Goal: Task Accomplishment & Management: Manage account settings

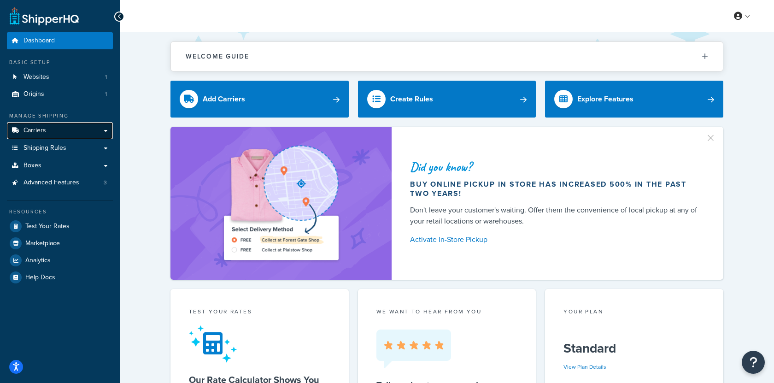
click at [75, 130] on link "Carriers" at bounding box center [60, 130] width 106 height 17
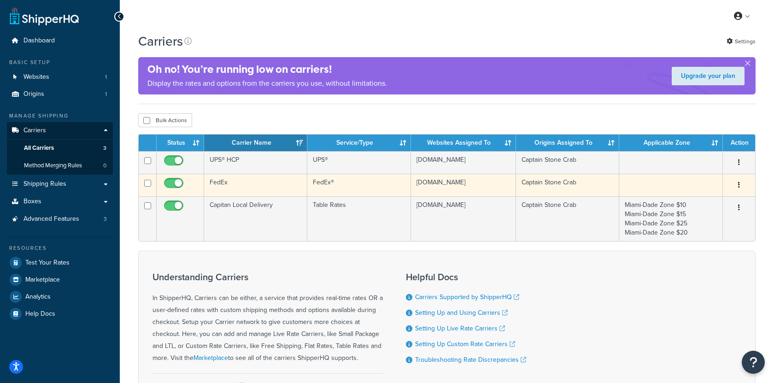
click at [273, 191] on td "FedEx" at bounding box center [255, 185] width 103 height 23
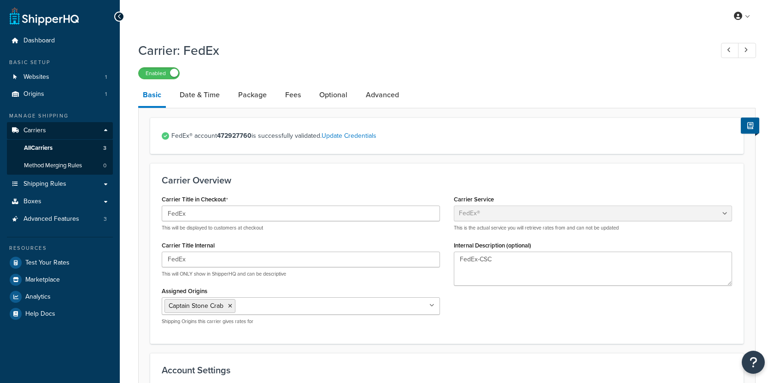
select select "fedEx"
select select "REGULAR_PICKUP"
select select "YOUR_PACKAGING"
click at [95, 268] on link "Test Your Rates" at bounding box center [60, 262] width 106 height 17
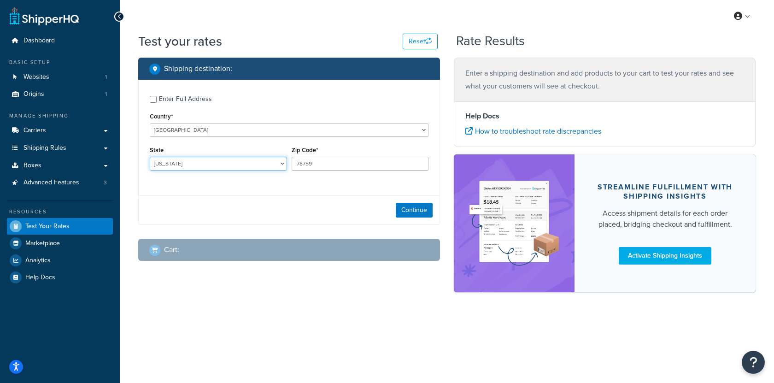
click at [228, 158] on select "Alabama Alaska American Samoa Arizona Arkansas Armed Forces Americas Armed Forc…" at bounding box center [218, 164] width 137 height 14
select select "PR"
click at [150, 157] on select "Alabama Alaska American Samoa Arizona Arkansas Armed Forces Americas Armed Forc…" at bounding box center [218, 164] width 137 height 14
click at [315, 164] on input "78759" at bounding box center [360, 164] width 137 height 14
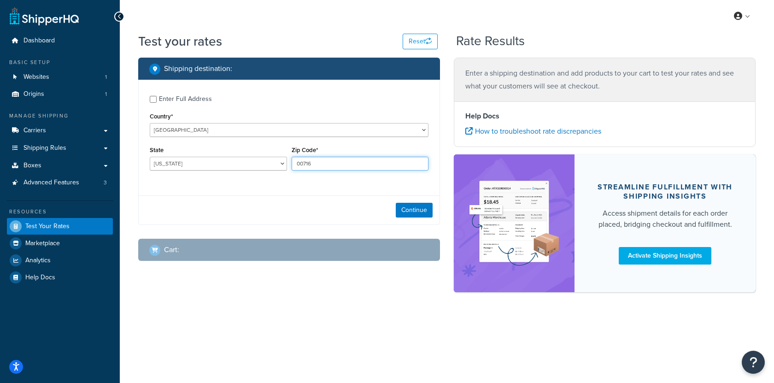
type input "00716"
click at [199, 94] on div "Enter Full Address" at bounding box center [185, 99] width 53 height 13
click at [157, 96] on input "Enter Full Address" at bounding box center [153, 99] width 7 height 7
checkbox input "true"
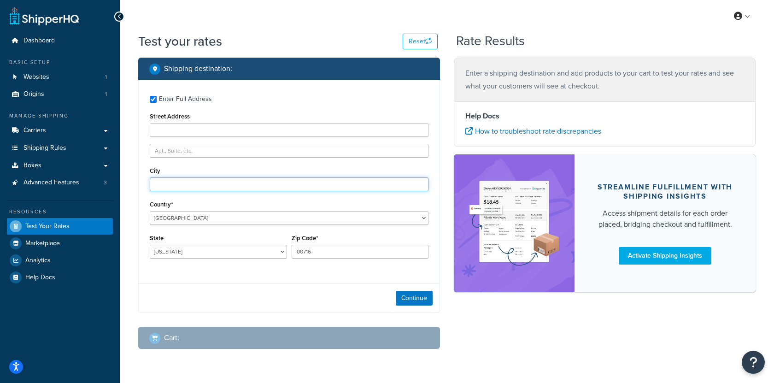
click at [200, 191] on input "City" at bounding box center [289, 184] width 279 height 14
type input "Ponce"
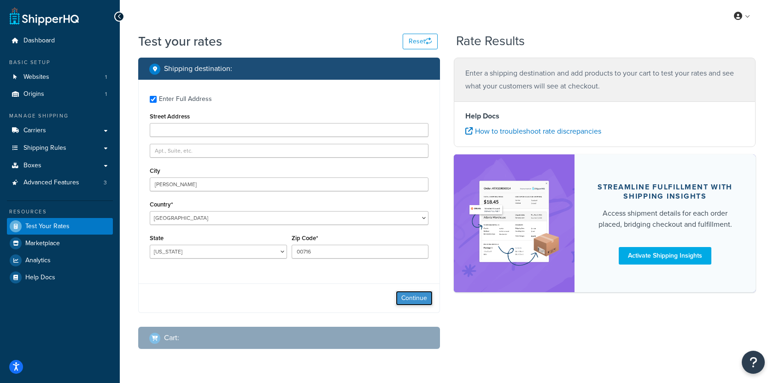
click at [397, 299] on button "Continue" at bounding box center [414, 298] width 37 height 15
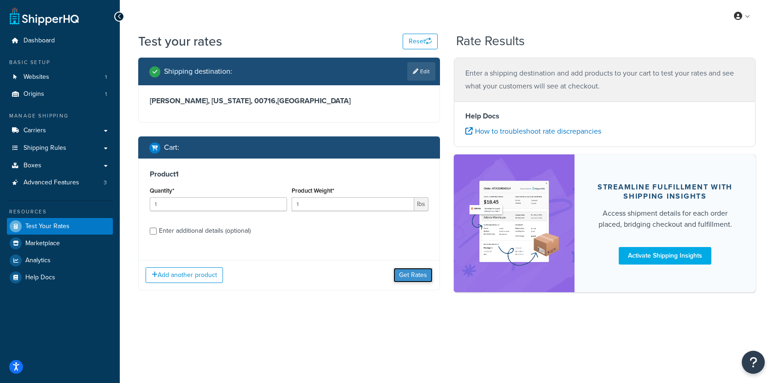
click at [417, 281] on button "Get Rates" at bounding box center [413, 275] width 39 height 15
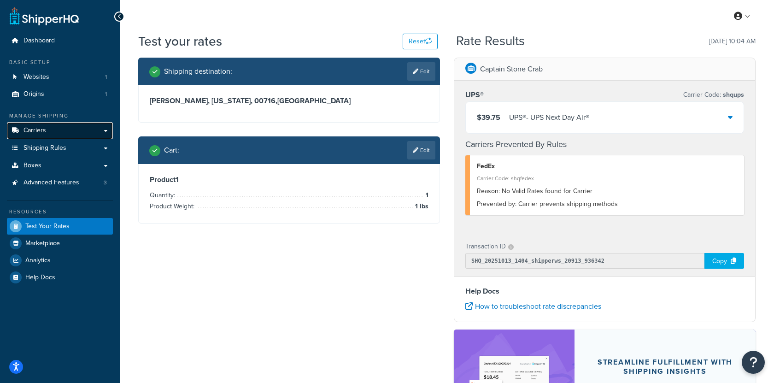
click at [98, 138] on link "Carriers" at bounding box center [60, 130] width 106 height 17
click at [419, 142] on link "Edit" at bounding box center [421, 150] width 28 height 18
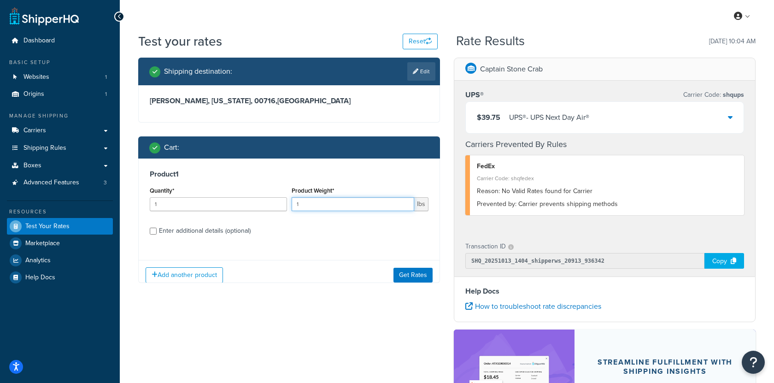
click at [325, 202] on input "1" at bounding box center [353, 204] width 123 height 14
type input "1.6"
drag, startPoint x: 620, startPoint y: 204, endPoint x: 476, endPoint y: 202, distance: 144.3
click at [476, 202] on div "FedEx Carrier Code: shqfedex Reason: No Valid Rates found for Carrier Prevented…" at bounding box center [605, 185] width 279 height 60
copy div "Prevented by: Carrier prevents shipping methods"
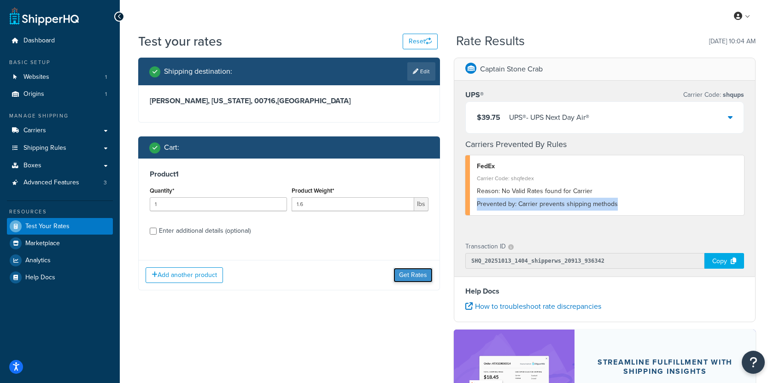
click at [413, 273] on button "Get Rates" at bounding box center [413, 275] width 39 height 15
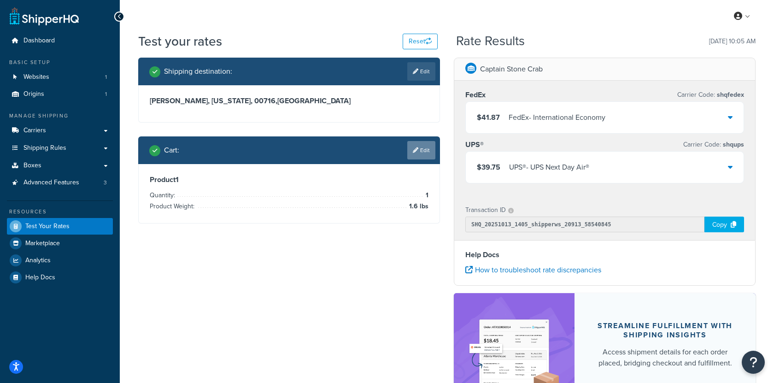
click at [427, 143] on link "Edit" at bounding box center [421, 150] width 28 height 18
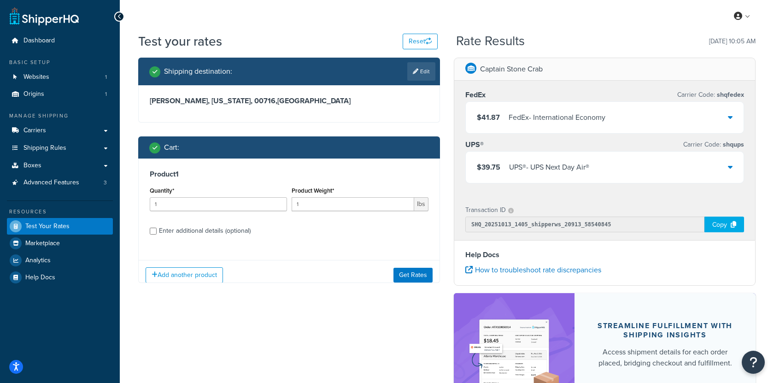
click at [351, 211] on div "Product Weight* 1 lbs" at bounding box center [360, 201] width 142 height 34
click at [351, 208] on input "1" at bounding box center [353, 204] width 123 height 14
type input "1.9"
click at [413, 277] on button "Get Rates" at bounding box center [413, 275] width 39 height 15
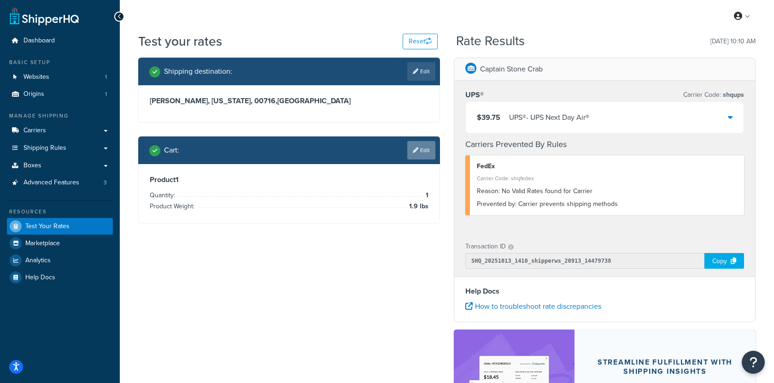
click at [429, 153] on link "Edit" at bounding box center [421, 150] width 28 height 18
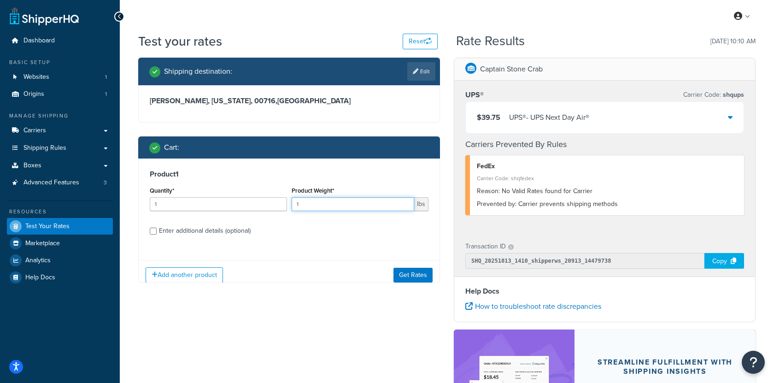
click at [337, 200] on input "1" at bounding box center [353, 204] width 123 height 14
type input "2.2"
click at [412, 272] on button "Get Rates" at bounding box center [413, 275] width 39 height 15
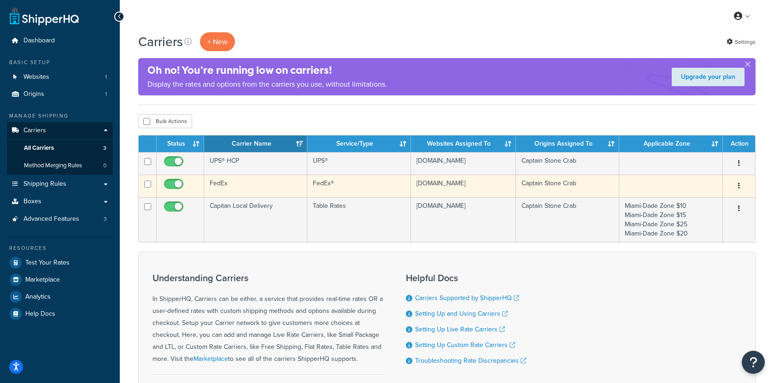
click at [247, 186] on td "FedEx" at bounding box center [255, 186] width 103 height 23
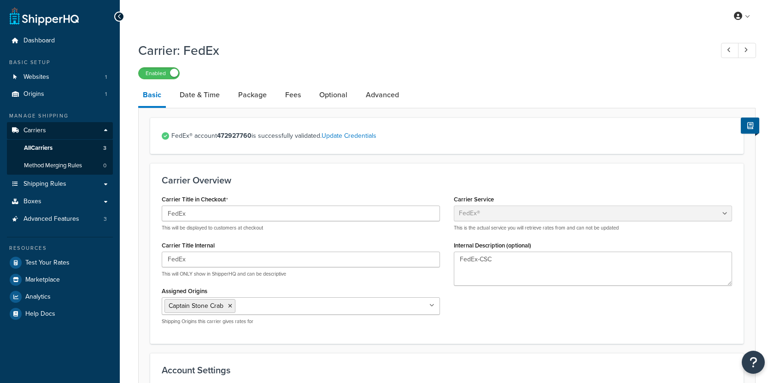
select select "fedEx"
select select "REGULAR_PICKUP"
select select "YOUR_PACKAGING"
click at [87, 222] on link "Advanced Features 3" at bounding box center [60, 219] width 106 height 17
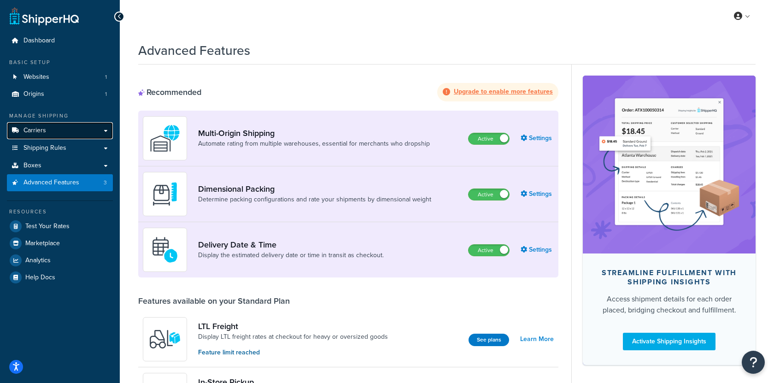
click at [92, 136] on link "Carriers" at bounding box center [60, 130] width 106 height 17
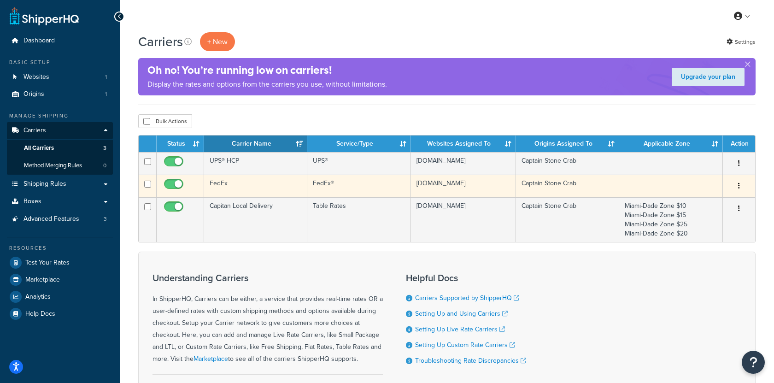
click at [346, 188] on td "FedEx®" at bounding box center [358, 186] width 103 height 23
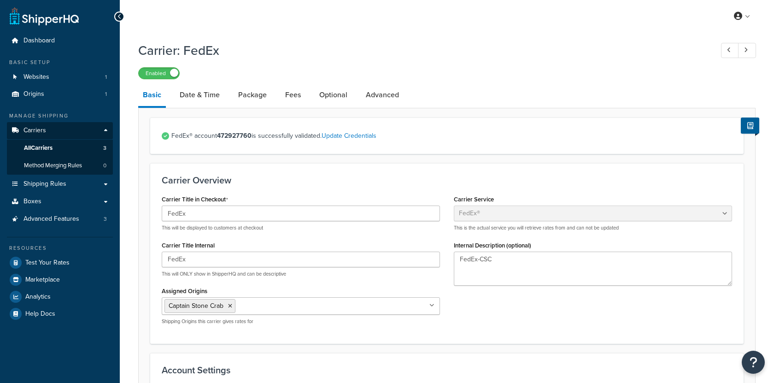
select select "fedEx"
select select "REGULAR_PICKUP"
select select "YOUR_PACKAGING"
click at [68, 94] on link "Origins 1" at bounding box center [60, 94] width 106 height 17
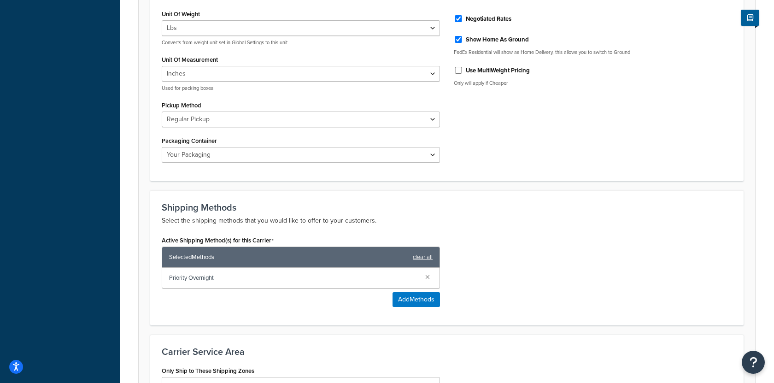
scroll to position [386, 0]
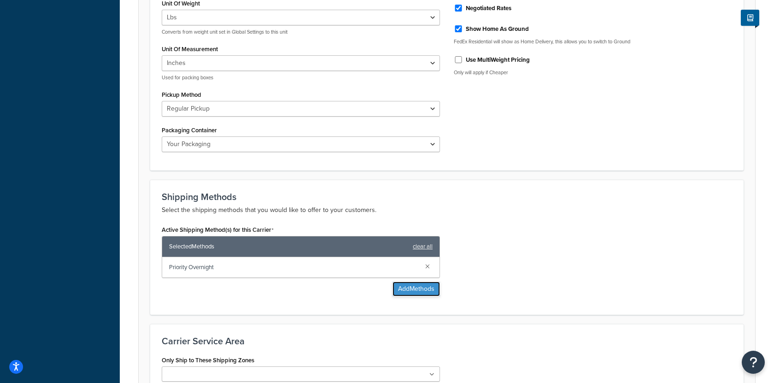
click at [408, 288] on button "Add Methods" at bounding box center [416, 289] width 47 height 15
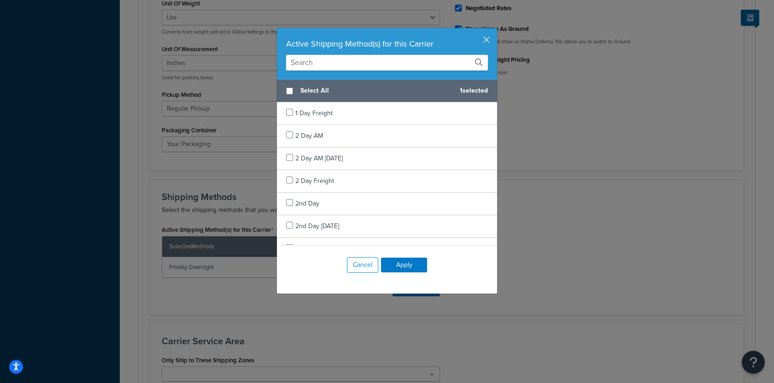
click at [362, 65] on input "text" at bounding box center [387, 63] width 202 height 16
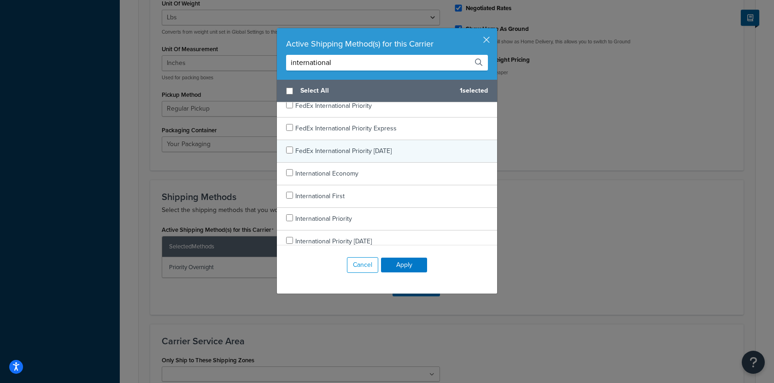
scroll to position [35, 0]
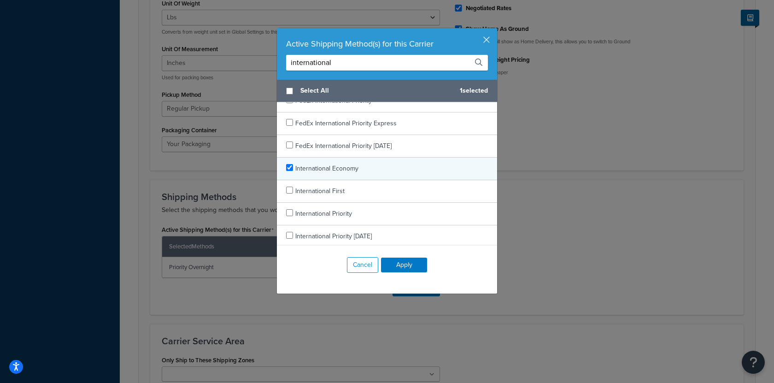
type input "international"
checkbox input "true"
click at [357, 169] on span "International Economy" at bounding box center [326, 169] width 63 height 10
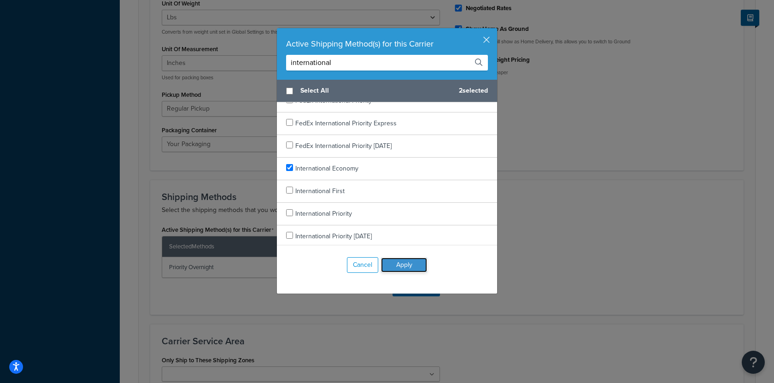
click at [396, 268] on button "Apply" at bounding box center [404, 265] width 46 height 15
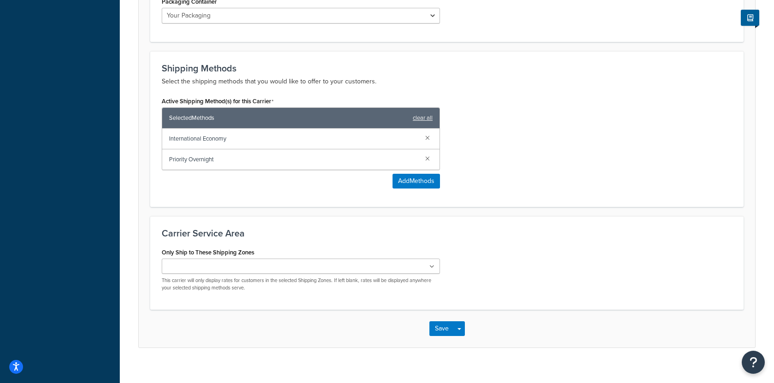
scroll to position [522, 0]
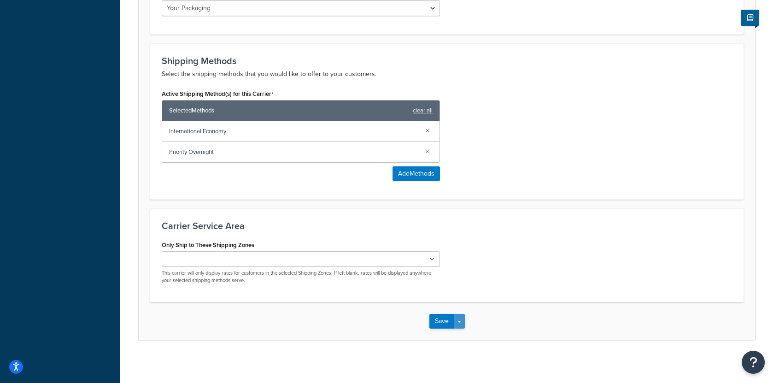
click at [461, 314] on button "Save Dropdown" at bounding box center [459, 321] width 11 height 15
click at [460, 336] on button "Save and Edit" at bounding box center [463, 338] width 67 height 19
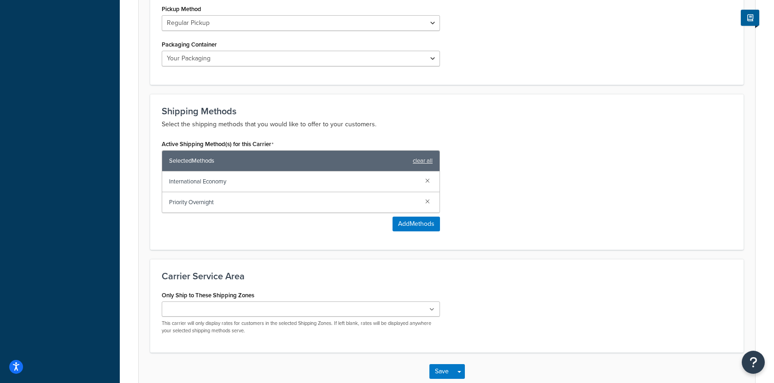
scroll to position [0, 0]
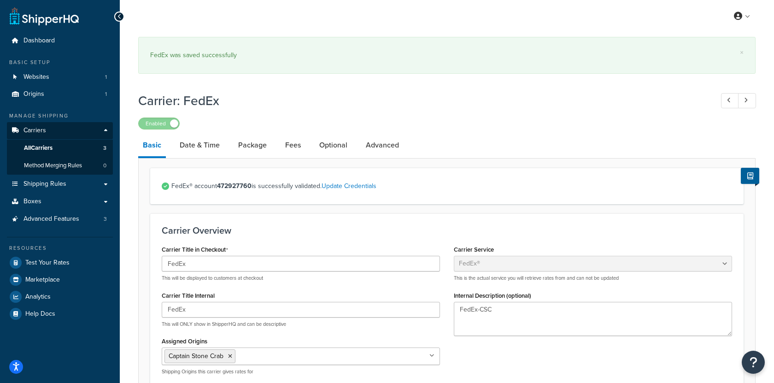
select select "fedEx"
select select "REGULAR_PICKUP"
select select "YOUR_PACKAGING"
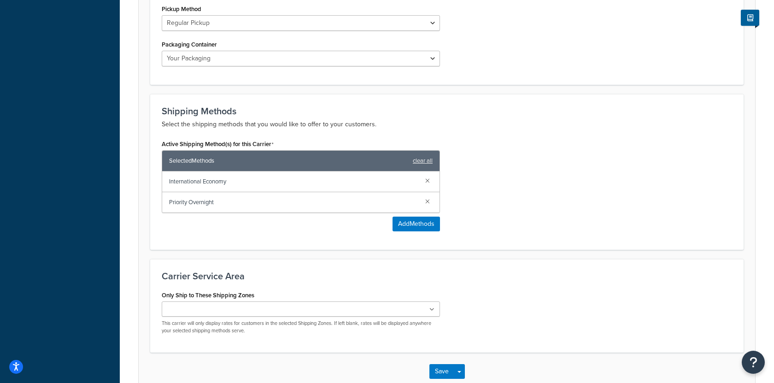
scroll to position [523, 0]
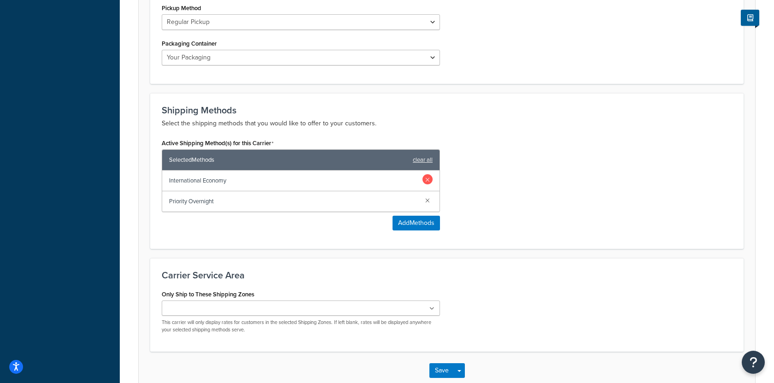
click at [428, 178] on link at bounding box center [428, 179] width 10 height 10
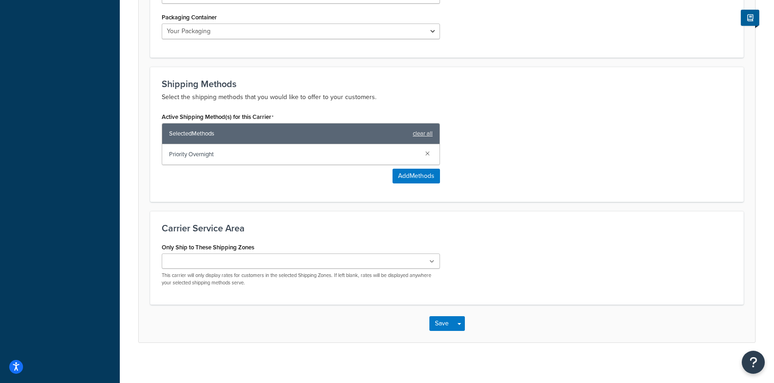
scroll to position [552, 0]
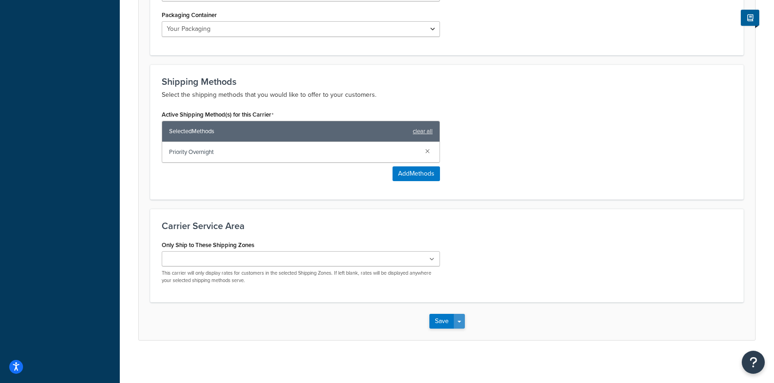
click at [463, 322] on button "Save Dropdown" at bounding box center [459, 321] width 11 height 15
click at [463, 333] on button "Save and Edit" at bounding box center [463, 338] width 67 height 19
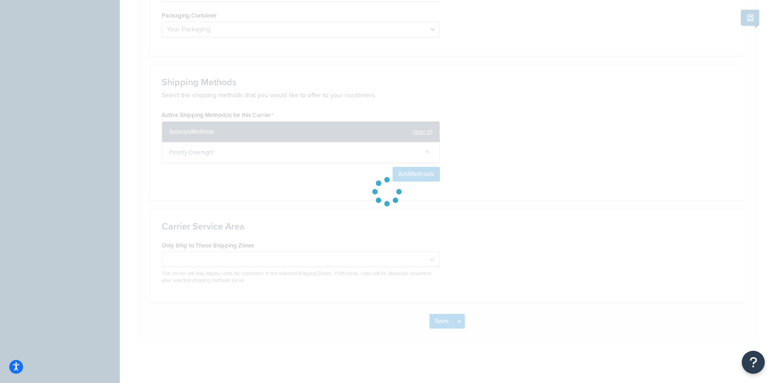
scroll to position [597, 0]
select select "fedEx"
select select "REGULAR_PICKUP"
select select "YOUR_PACKAGING"
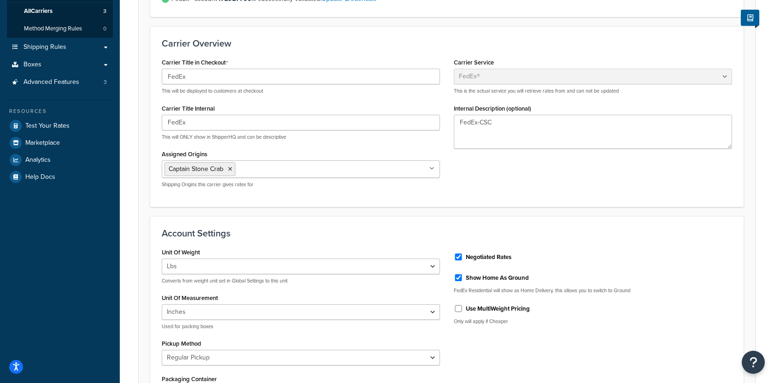
scroll to position [0, 0]
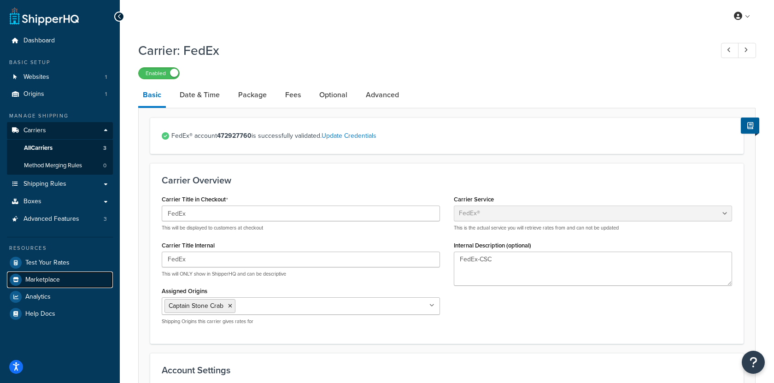
click at [83, 277] on link "Marketplace" at bounding box center [60, 279] width 106 height 17
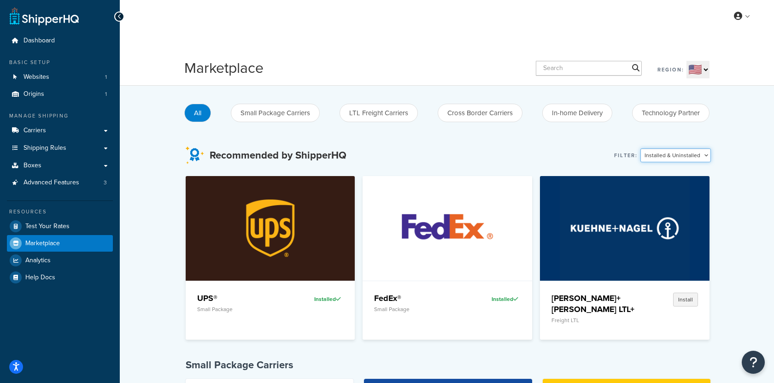
click at [658, 154] on select "Installed & Uninstalled Installed Uninstalled" at bounding box center [676, 155] width 71 height 14
click at [643, 148] on select "Installed & Uninstalled Installed Uninstalled" at bounding box center [676, 155] width 71 height 14
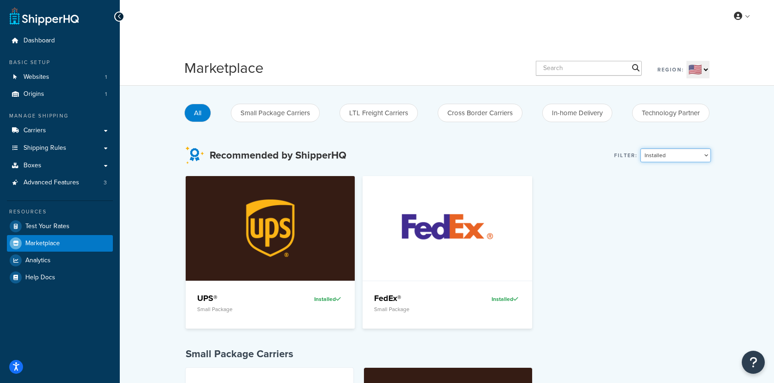
click at [679, 151] on select "Installed & Uninstalled Installed Uninstalled" at bounding box center [676, 155] width 71 height 14
select select "all"
click at [643, 148] on select "Installed & Uninstalled Installed Uninstalled" at bounding box center [676, 155] width 71 height 14
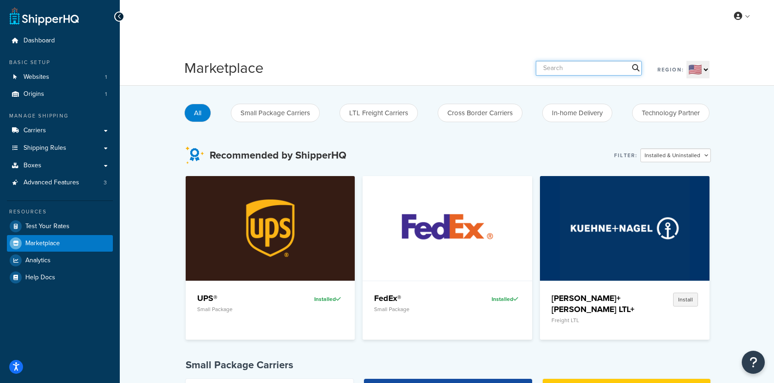
click at [568, 71] on input "text" at bounding box center [589, 68] width 106 height 15
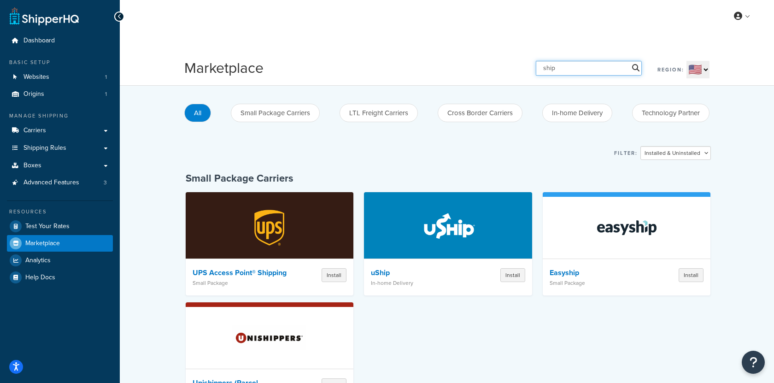
type input "ship"
click at [77, 135] on link "Carriers" at bounding box center [60, 130] width 106 height 17
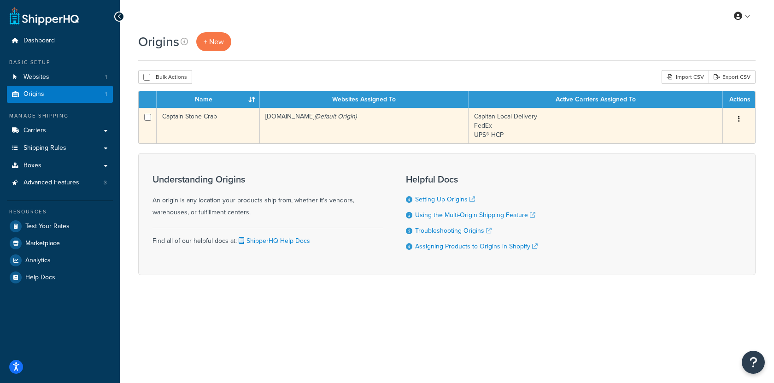
click at [262, 124] on td "[DOMAIN_NAME] (Default Origin)" at bounding box center [364, 125] width 209 height 35
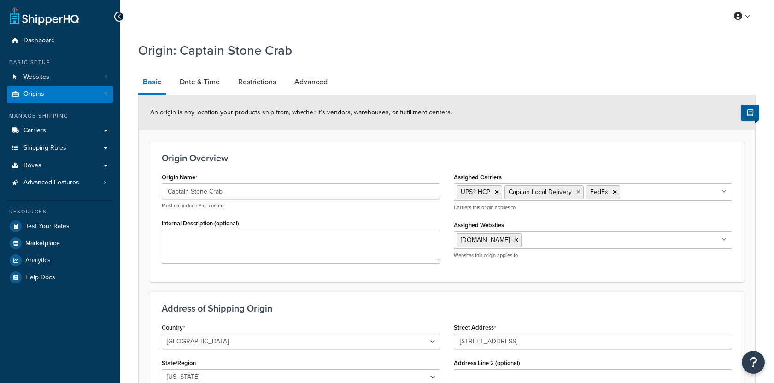
select select "9"
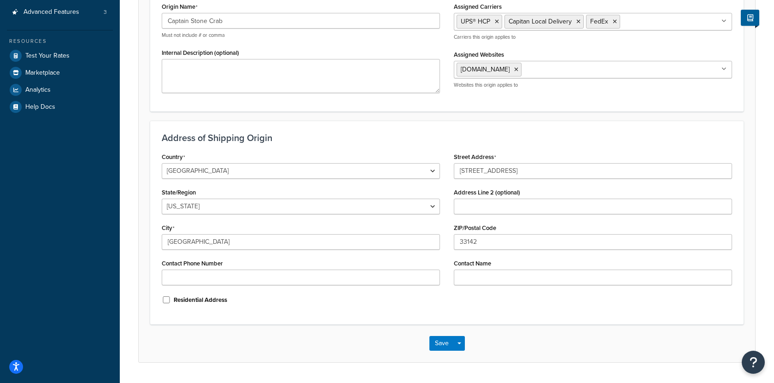
scroll to position [195, 0]
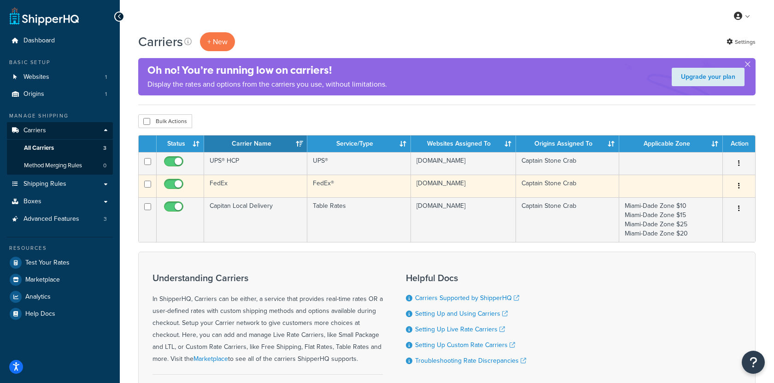
click at [233, 191] on td "FedEx" at bounding box center [255, 186] width 103 height 23
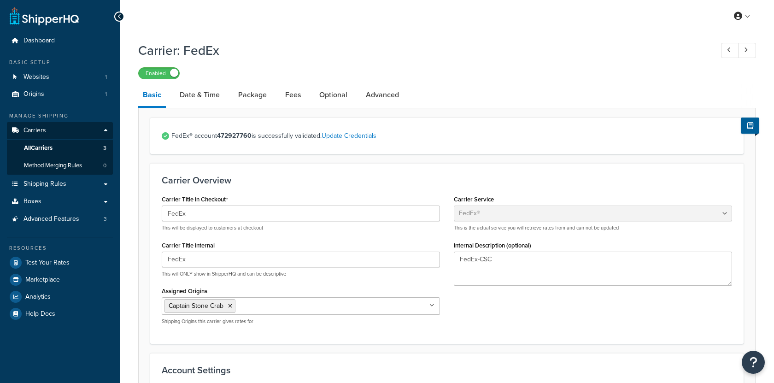
select select "fedEx"
select select "REGULAR_PICKUP"
select select "YOUR_PACKAGING"
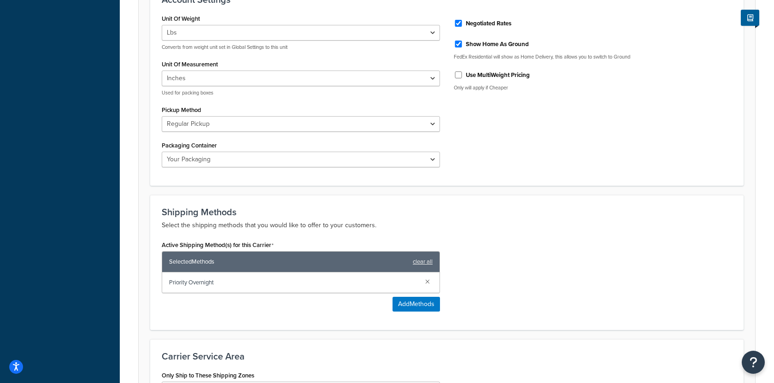
scroll to position [375, 0]
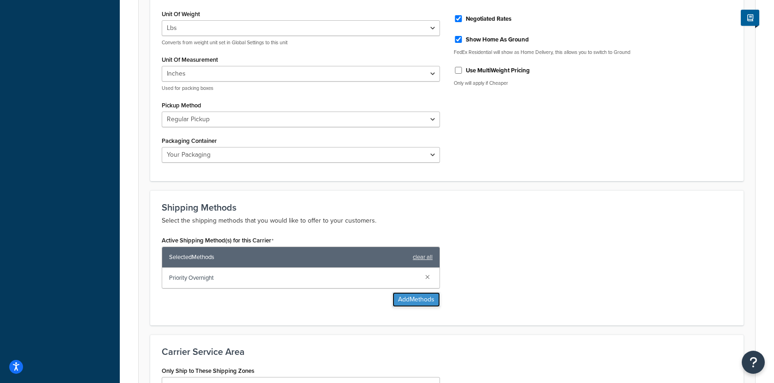
click at [407, 294] on button "Add Methods" at bounding box center [416, 299] width 47 height 15
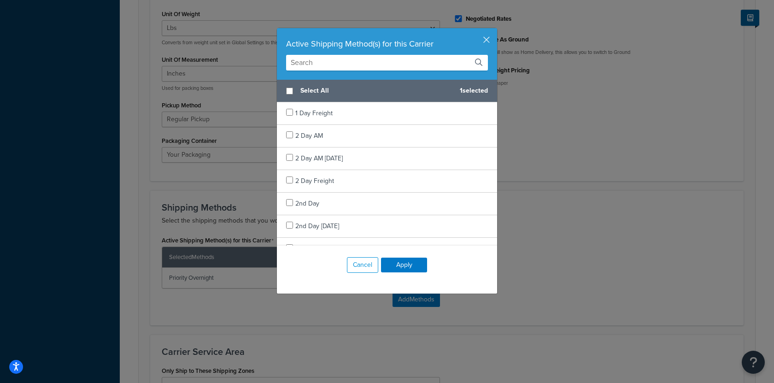
click at [366, 62] on input "text" at bounding box center [387, 63] width 202 height 16
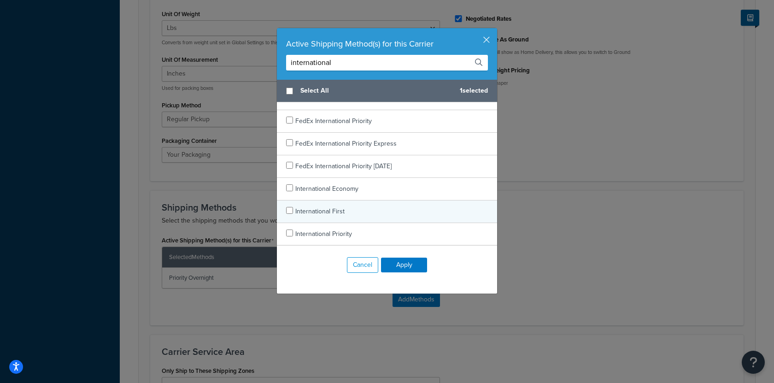
scroll to position [3, 0]
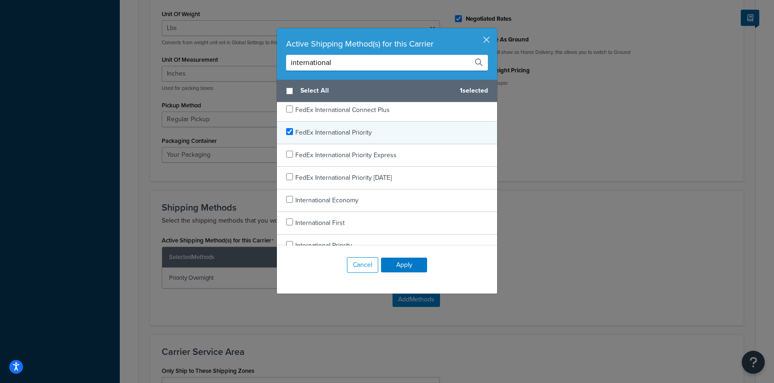
type input "international"
checkbox input "true"
click at [342, 133] on span "FedEx International Priority" at bounding box center [333, 133] width 77 height 10
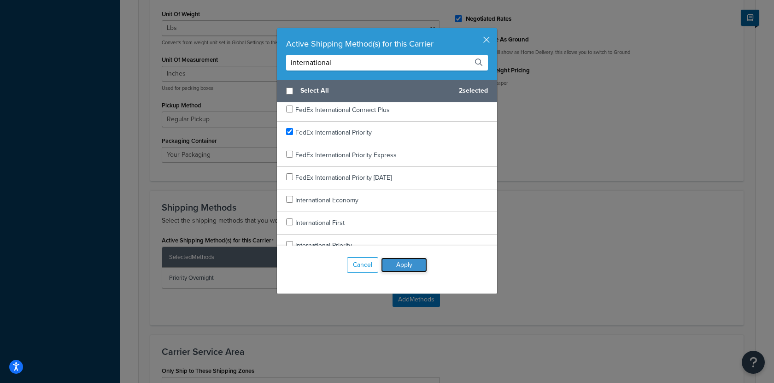
click at [412, 266] on button "Apply" at bounding box center [404, 265] width 46 height 15
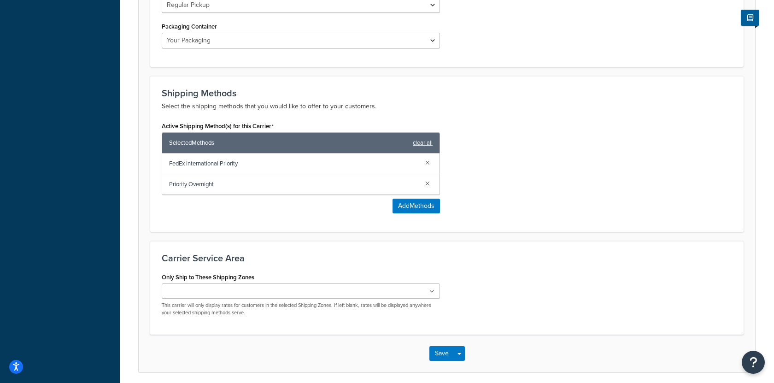
scroll to position [522, 0]
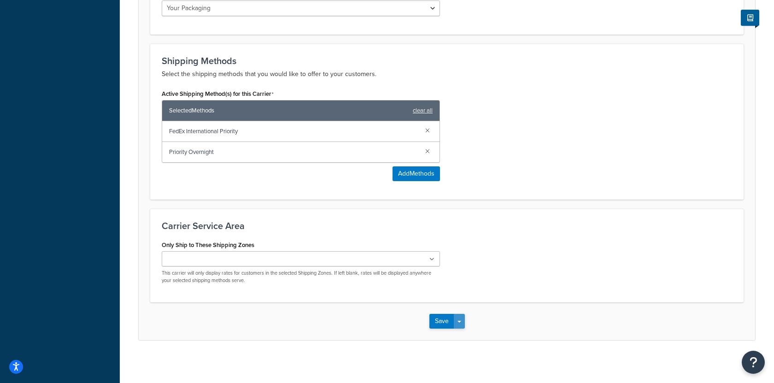
click at [460, 319] on button "Save Dropdown" at bounding box center [459, 321] width 11 height 15
click at [460, 334] on button "Save and Edit" at bounding box center [463, 338] width 67 height 19
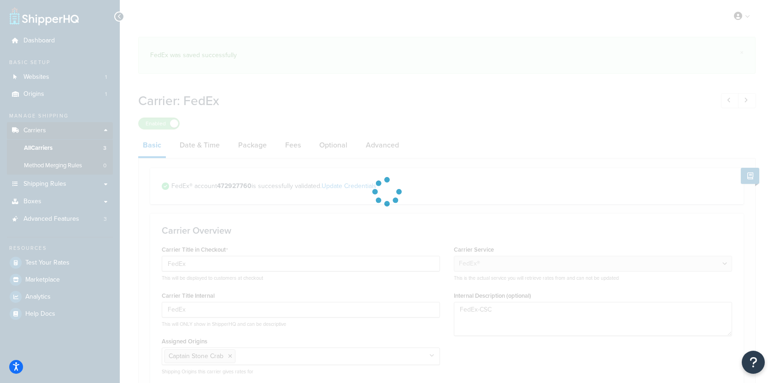
select select "fedEx"
select select "REGULAR_PICKUP"
select select "YOUR_PACKAGING"
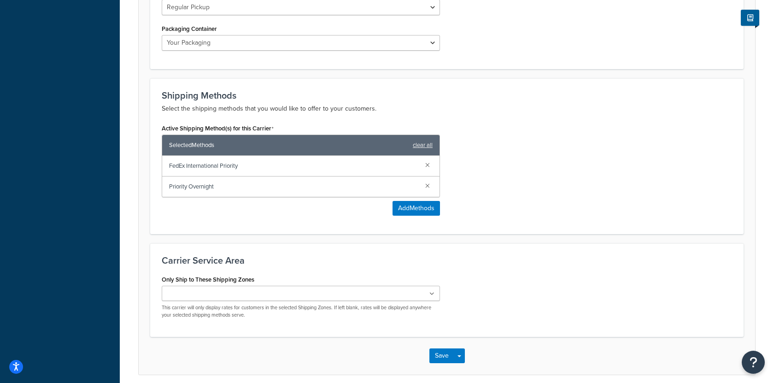
scroll to position [545, 0]
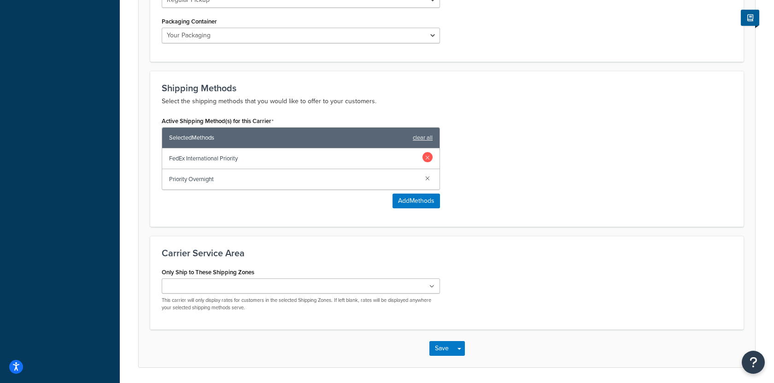
click at [427, 156] on link at bounding box center [428, 157] width 10 height 10
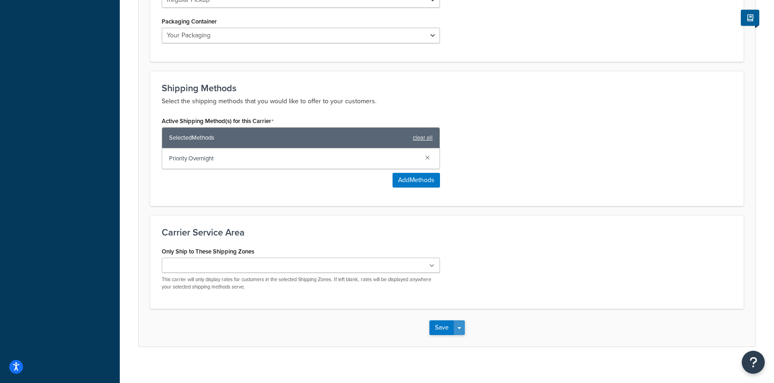
click at [461, 327] on button "Save Dropdown" at bounding box center [459, 327] width 11 height 15
click at [461, 336] on button "Save and Edit" at bounding box center [463, 344] width 67 height 19
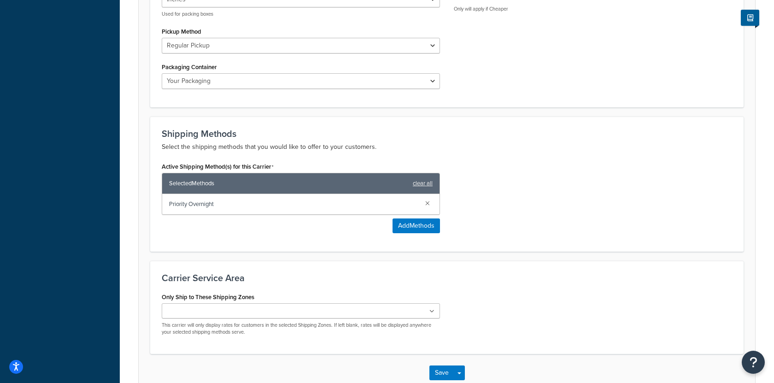
scroll to position [0, 0]
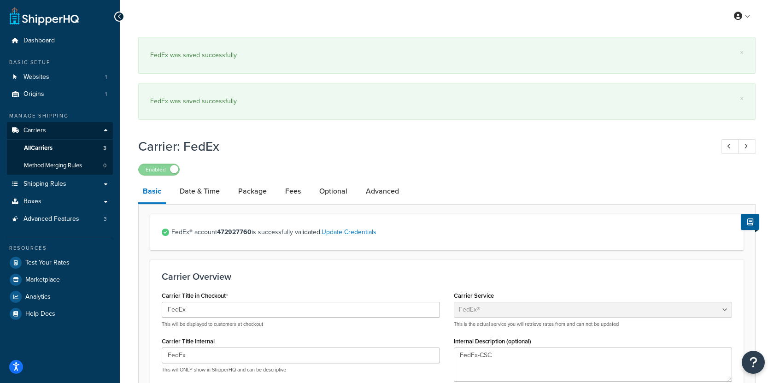
select select "fedEx"
select select "REGULAR_PICKUP"
select select "YOUR_PACKAGING"
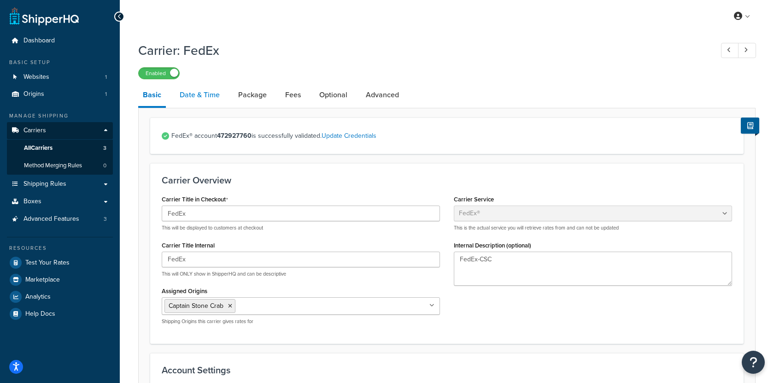
click at [202, 99] on link "Date & Time" at bounding box center [199, 95] width 49 height 22
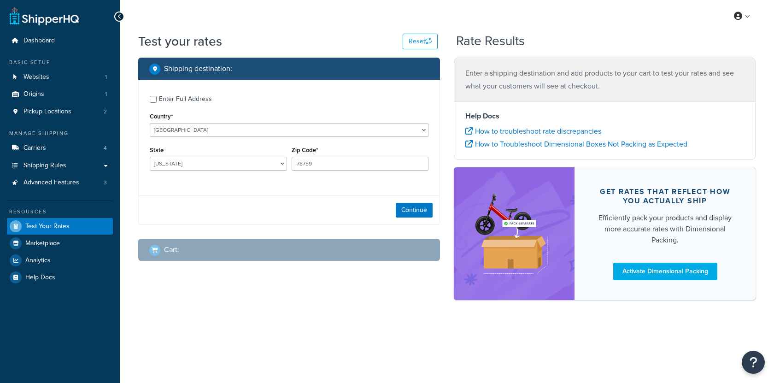
select select "[GEOGRAPHIC_DATA]"
click at [90, 144] on link "Carriers 4" at bounding box center [60, 148] width 106 height 17
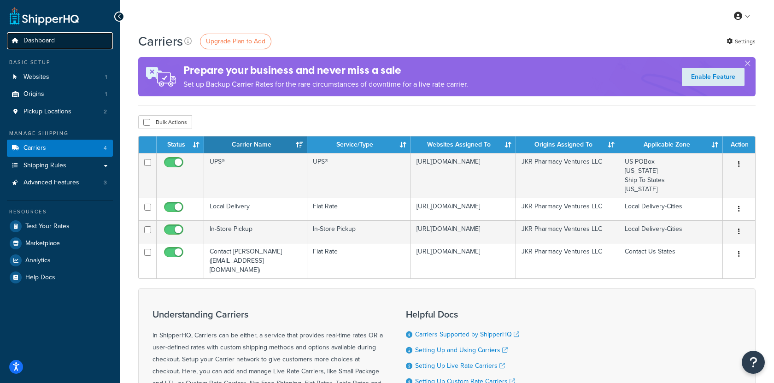
click at [53, 42] on span "Dashboard" at bounding box center [39, 41] width 31 height 8
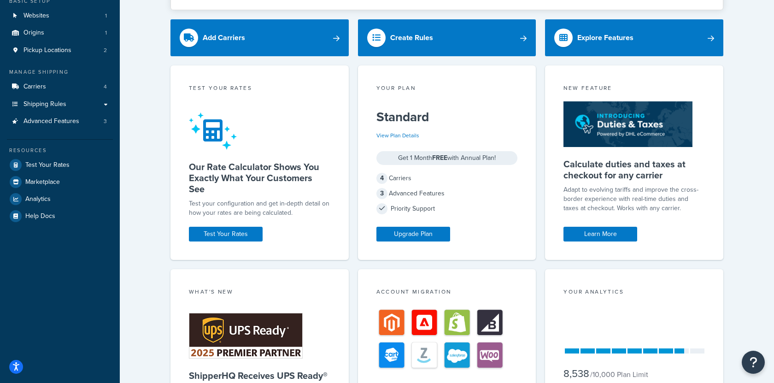
scroll to position [186, 0]
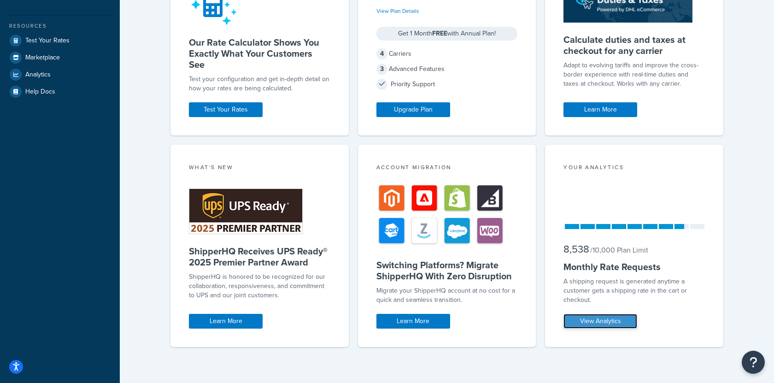
click at [617, 324] on link "View Analytics" at bounding box center [601, 321] width 74 height 15
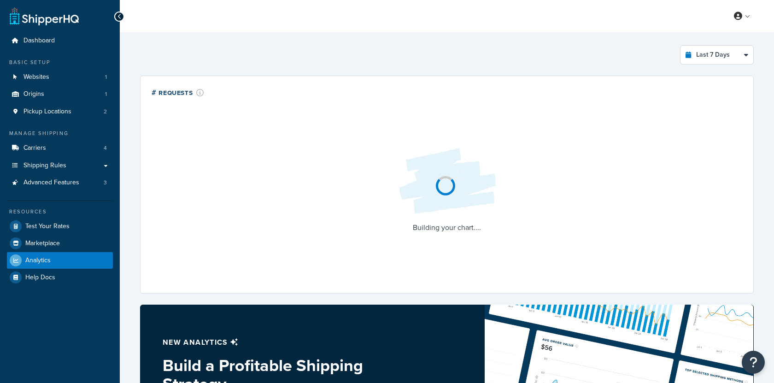
select select "last_7_days"
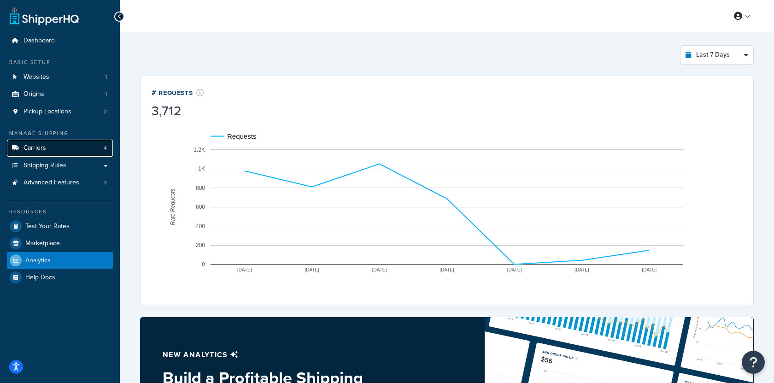
click at [90, 149] on link "Carriers 4" at bounding box center [60, 148] width 106 height 17
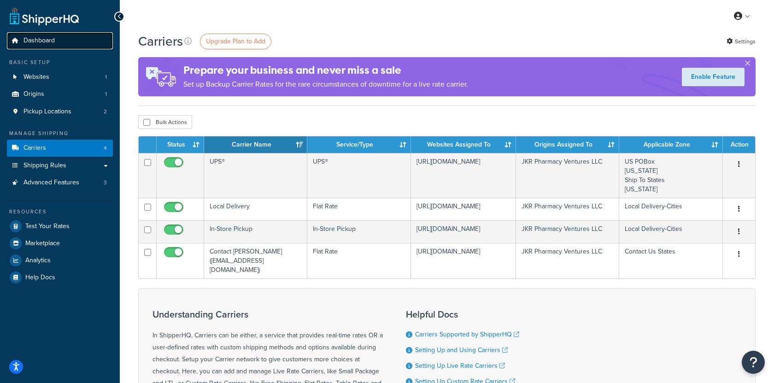
click at [74, 39] on link "Dashboard" at bounding box center [60, 40] width 106 height 17
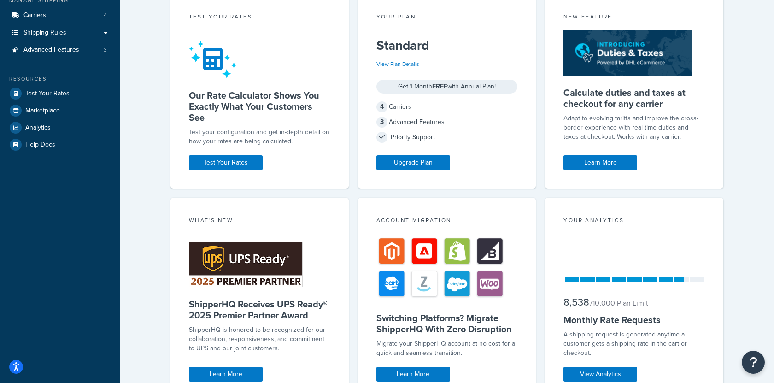
scroll to position [186, 0]
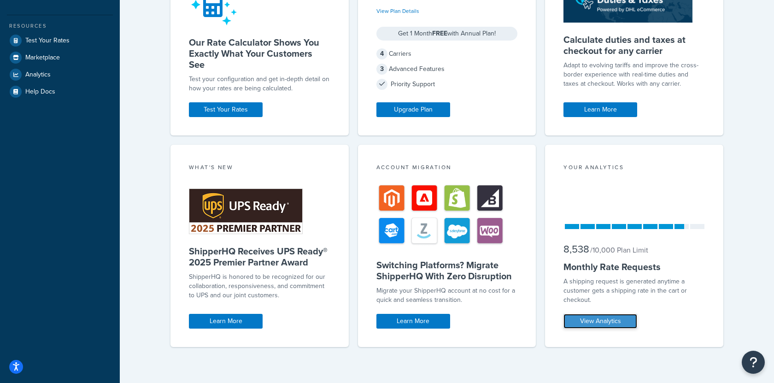
click at [619, 321] on link "View Analytics" at bounding box center [601, 321] width 74 height 15
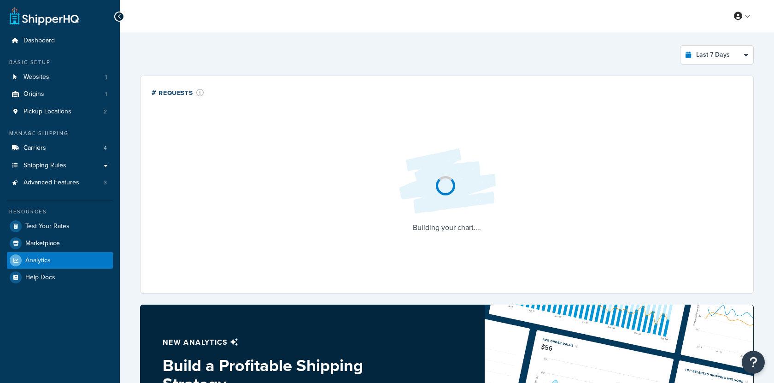
select select "last_7_days"
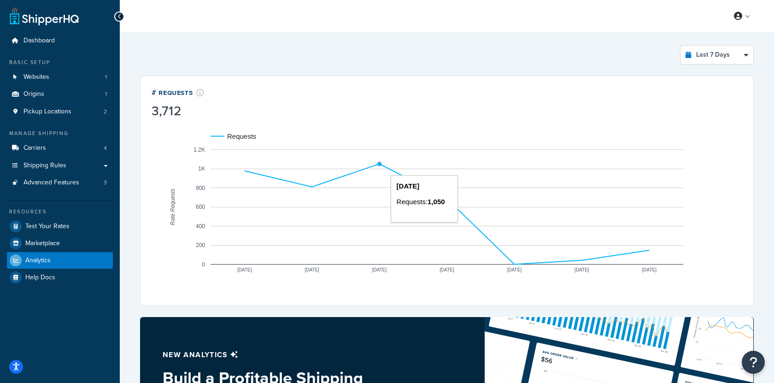
click at [378, 164] on circle "A chart." at bounding box center [380, 164] width 4 height 4
click at [379, 188] on rect "A chart." at bounding box center [447, 206] width 473 height 115
click at [379, 231] on rect "A chart." at bounding box center [447, 206] width 473 height 115
click at [98, 148] on link "Carriers 4" at bounding box center [60, 148] width 106 height 17
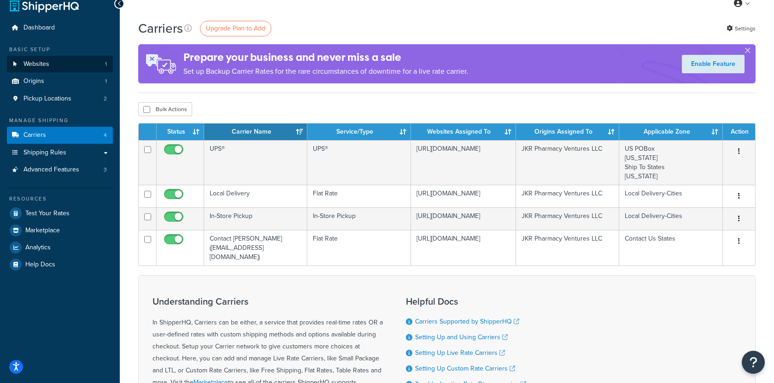
scroll to position [7, 0]
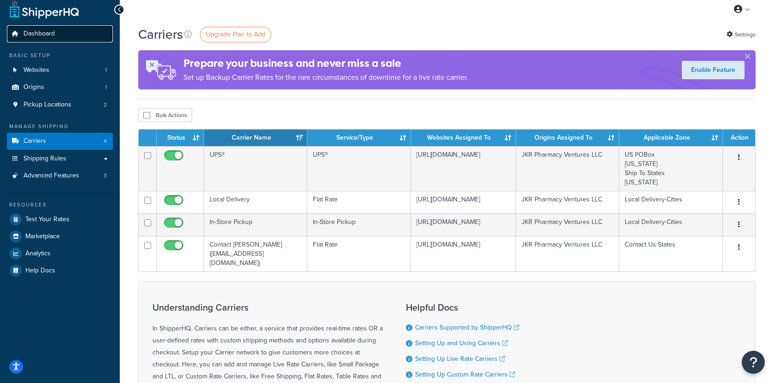
click at [67, 37] on link "Dashboard" at bounding box center [60, 33] width 106 height 17
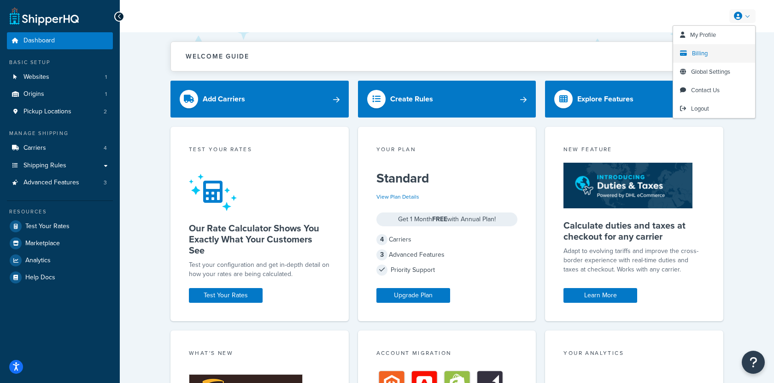
click at [714, 50] on link "Billing" at bounding box center [714, 53] width 82 height 18
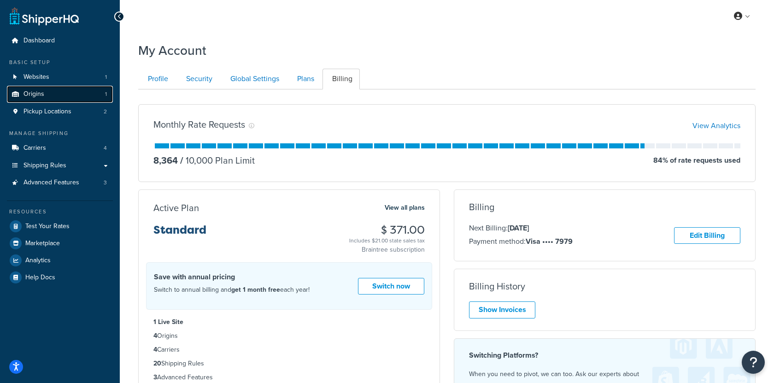
click at [83, 98] on link "Origins 1" at bounding box center [60, 94] width 106 height 17
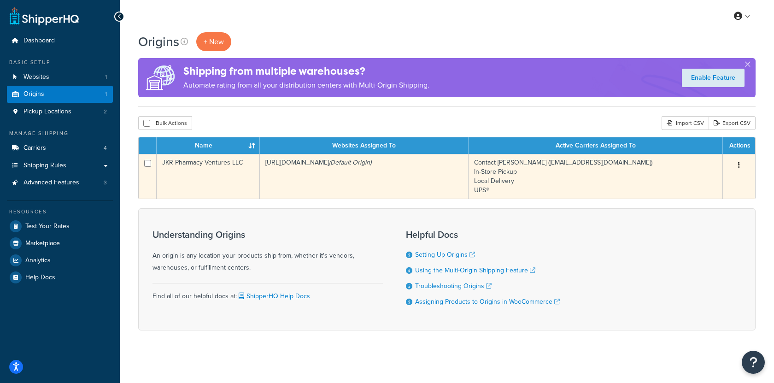
click at [219, 191] on td "JKR Pharmacy Ventures LLC" at bounding box center [208, 176] width 103 height 45
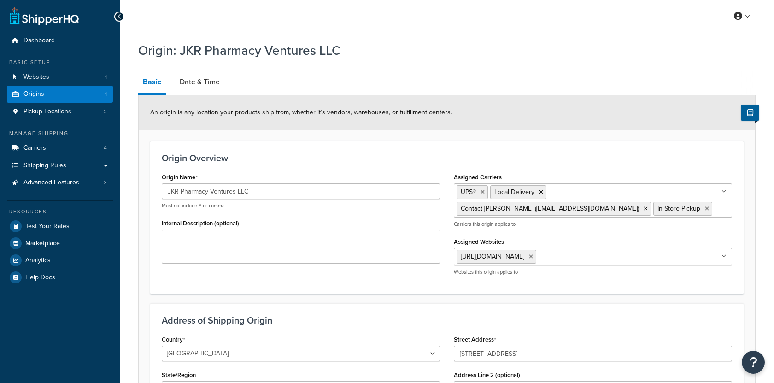
select select "17"
click at [76, 116] on link "Pickup Locations 2" at bounding box center [60, 111] width 106 height 17
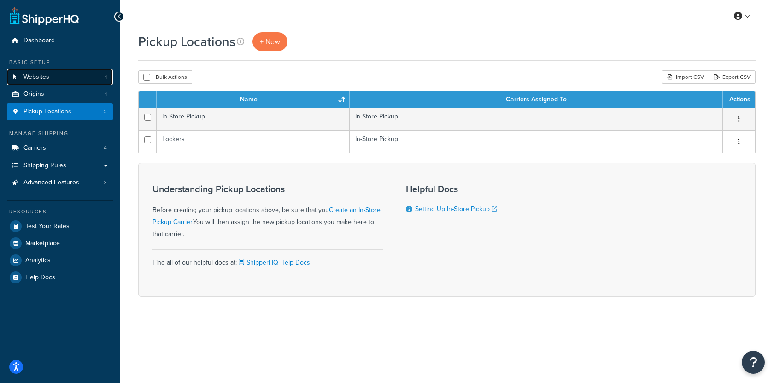
click at [51, 81] on link "Websites 1" at bounding box center [60, 77] width 106 height 17
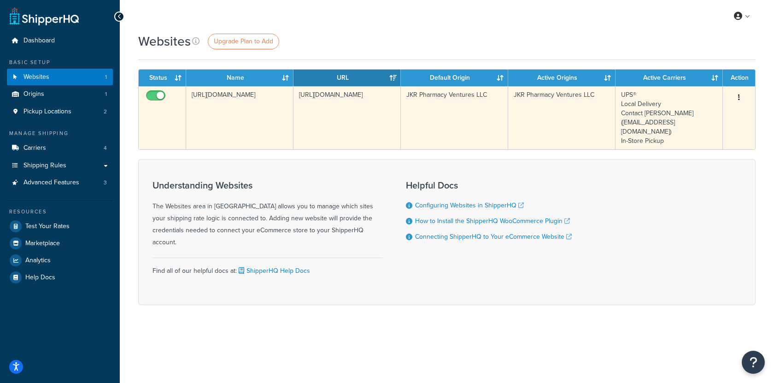
click at [242, 129] on td "[URL][DOMAIN_NAME]" at bounding box center [239, 117] width 107 height 63
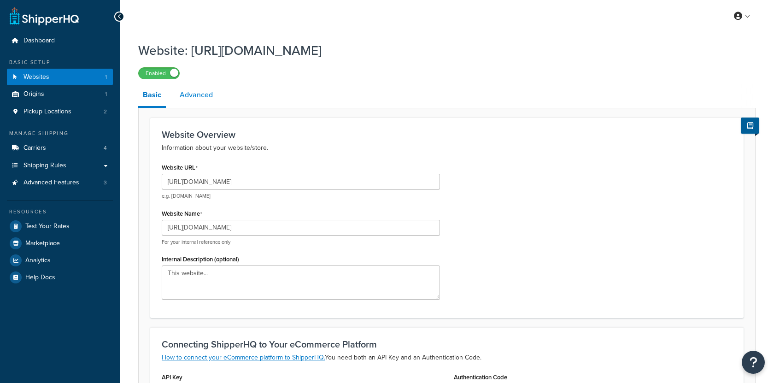
click at [206, 93] on link "Advanced" at bounding box center [196, 95] width 42 height 22
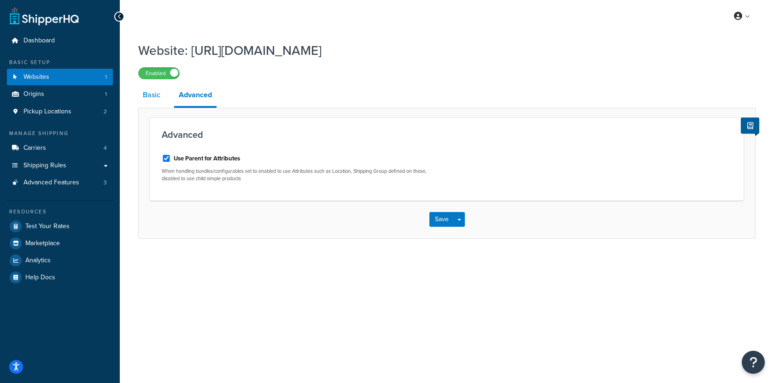
click at [160, 97] on link "Basic" at bounding box center [151, 95] width 27 height 22
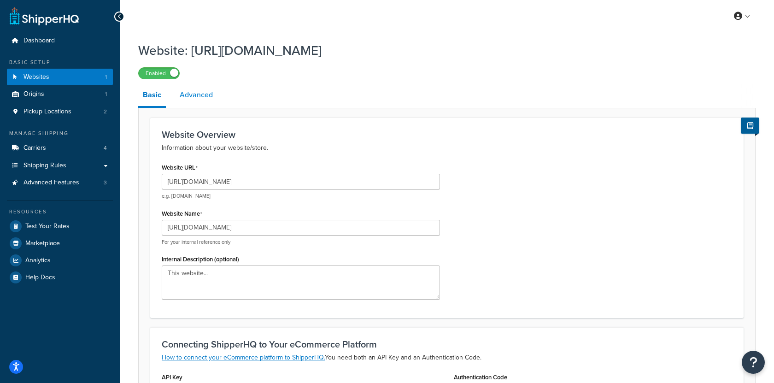
click at [192, 104] on link "Advanced" at bounding box center [196, 95] width 42 height 22
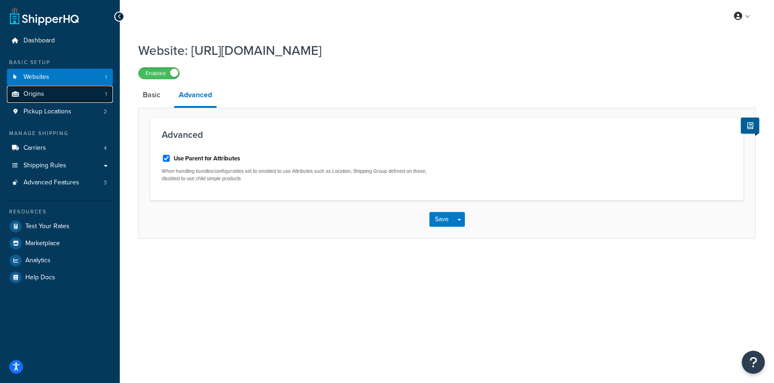
click at [83, 94] on link "Origins 1" at bounding box center [60, 94] width 106 height 17
